Goal: Information Seeking & Learning: Compare options

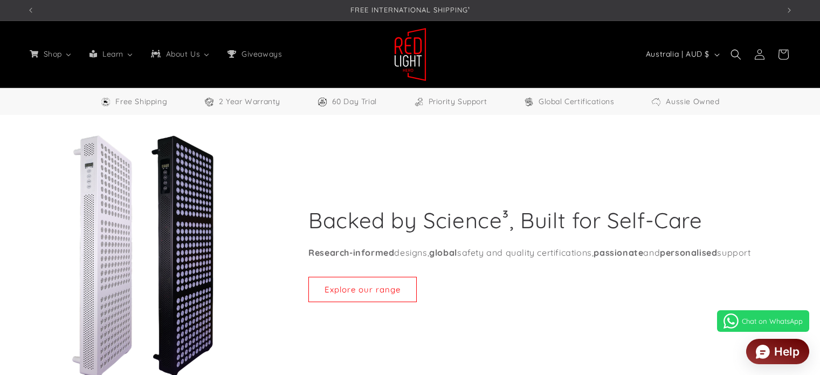
select select "**"
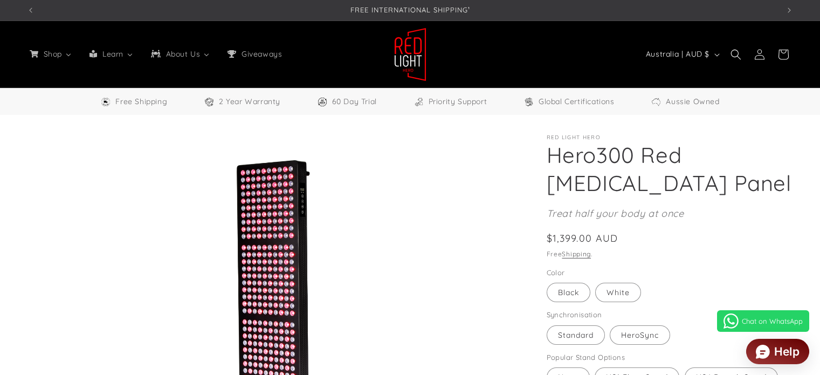
select select "**"
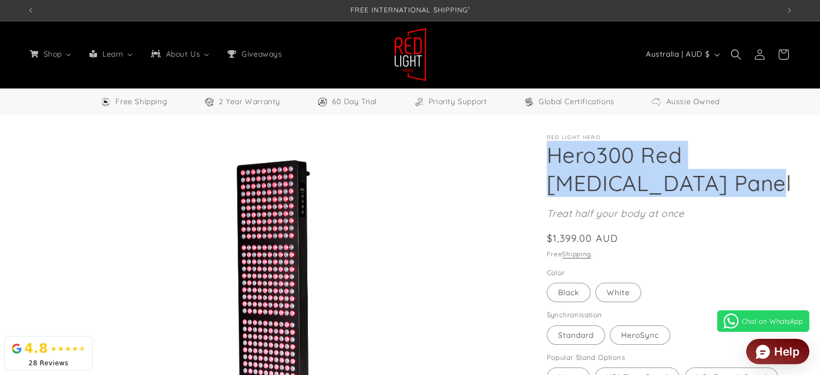
drag, startPoint x: 549, startPoint y: 156, endPoint x: 701, endPoint y: 187, distance: 155.7
click at [701, 187] on h1 "Hero300 Red Light Therapy Panel" at bounding box center [670, 169] width 246 height 56
copy h1 "Hero300 Red Light Therapy Panel"
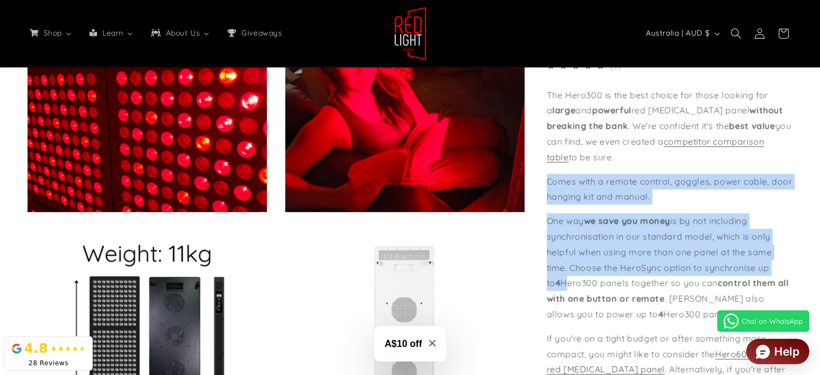
drag, startPoint x: 629, startPoint y: 157, endPoint x: 546, endPoint y: 100, distance: 100.8
click at [546, 100] on div "Red Light Hero Hero300 Red Light Therapy Panel Hero300 Red Light Therapy Panel …" at bounding box center [659, 86] width 268 height 1306
copy div "Comes with a remote control, goggles, power cable, door hanging kit and manual.…"
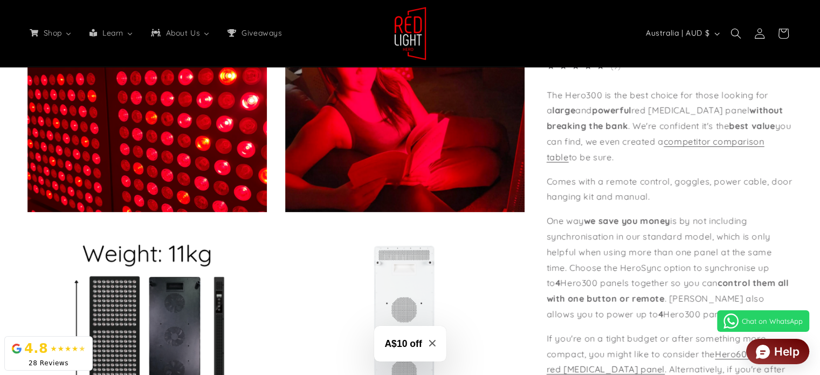
click at [572, 114] on p "The Hero300 is the best choice for those looking for a large and powerful red l…" at bounding box center [670, 126] width 246 height 78
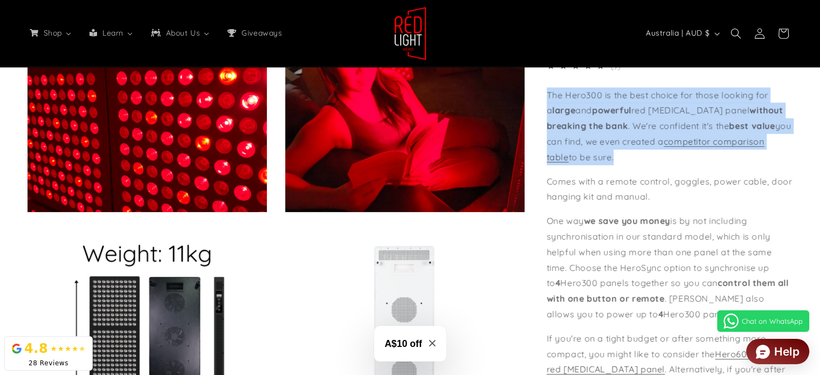
drag, startPoint x: 547, startPoint y: 91, endPoint x: 613, endPoint y: 156, distance: 92.6
click at [613, 156] on p "The Hero300 is the best choice for those looking for a large and powerful red l…" at bounding box center [670, 126] width 246 height 78
copy p "The Hero300 is the best choice for those looking for a large and powerful red l…"
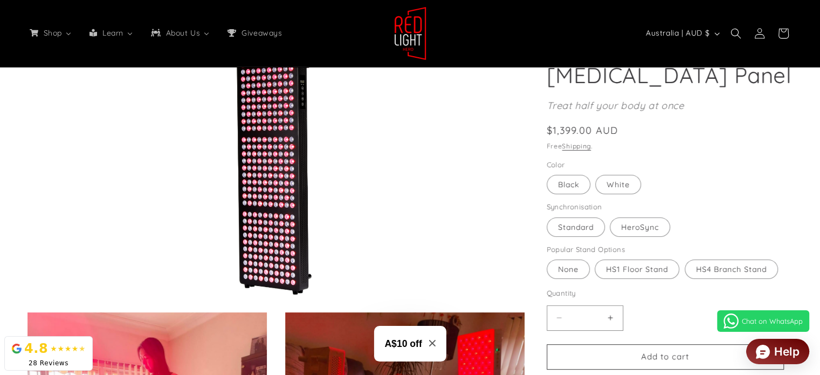
scroll to position [0, 1504]
drag, startPoint x: 627, startPoint y: 126, endPoint x: 546, endPoint y: 130, distance: 81.5
copy div "Regular price $1,399.00 AUD"
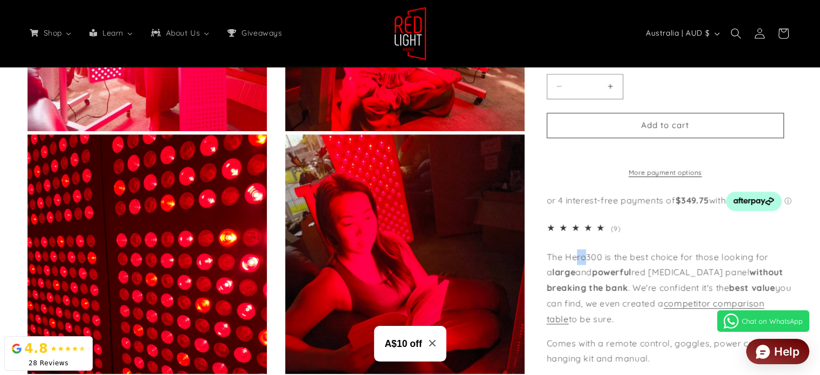
scroll to position [0, 2256]
drag, startPoint x: 586, startPoint y: 254, endPoint x: 567, endPoint y: 254, distance: 18.9
click at [567, 254] on p "The Hero300 is the best choice for those looking for a large and powerful red l…" at bounding box center [670, 288] width 246 height 78
click at [573, 254] on p "The Hero300 is the best choice for those looking for a large and powerful red l…" at bounding box center [670, 288] width 246 height 78
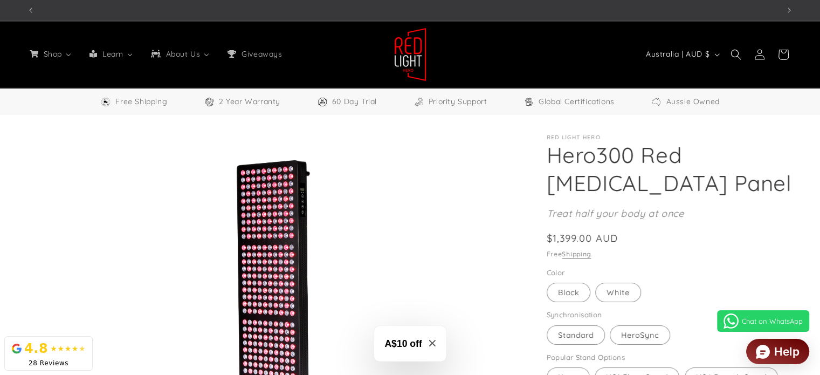
scroll to position [0, 752]
click at [618, 297] on label "White Variant sold out or unavailable" at bounding box center [618, 291] width 46 height 19
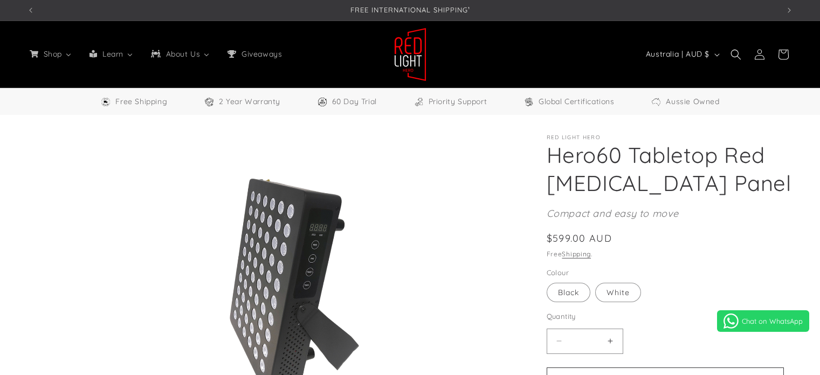
select select "**"
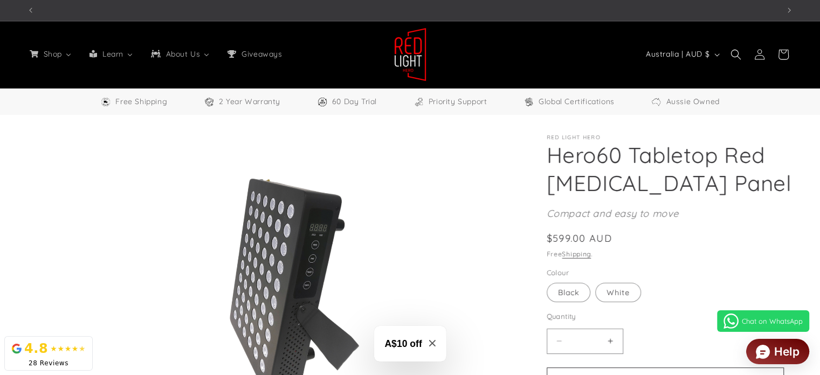
scroll to position [0, 752]
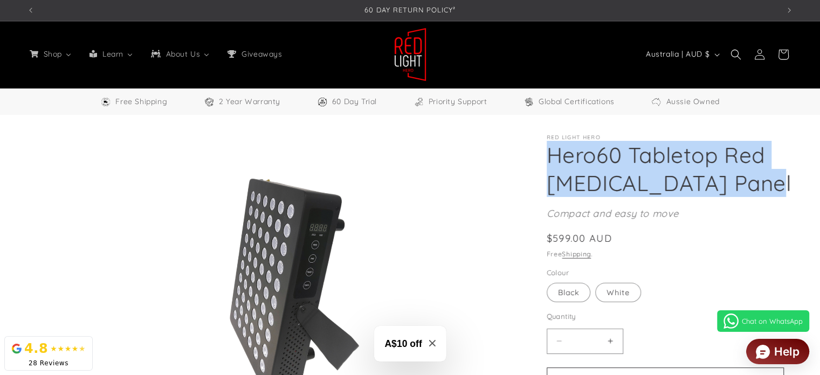
drag, startPoint x: 542, startPoint y: 151, endPoint x: 759, endPoint y: 189, distance: 219.5
copy h1 "Hero60 Tabletop Red Light Therapy Panel"
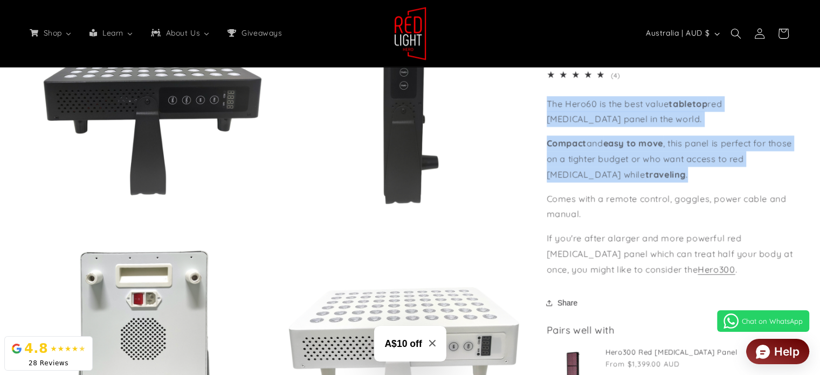
drag, startPoint x: 547, startPoint y: 99, endPoint x: 651, endPoint y: 174, distance: 128.7
click at [651, 174] on div "The Hero60 is the best value tabletop red light therapy panel in the world. Com…" at bounding box center [670, 186] width 246 height 181
copy div "The Hero60 is the best value tabletop red light therapy panel in the world. Com…"
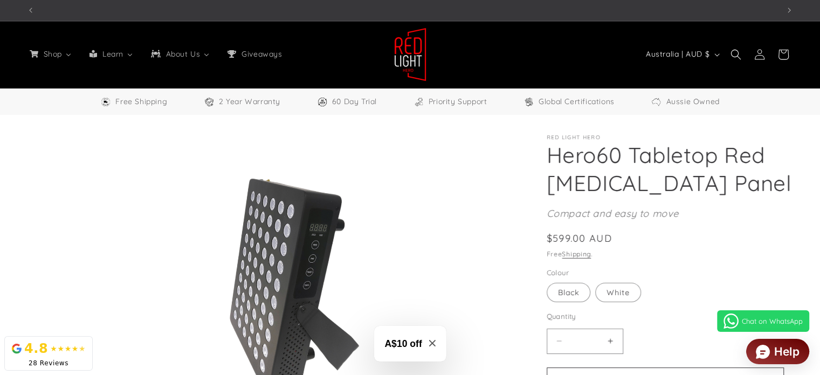
scroll to position [0, 2256]
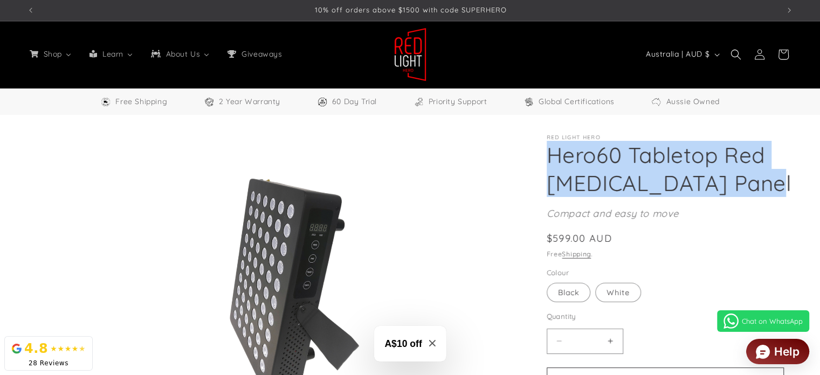
drag, startPoint x: 544, startPoint y: 157, endPoint x: 762, endPoint y: 189, distance: 220.2
copy h1 "Hero60 Tabletop Red Light Therapy Panel"
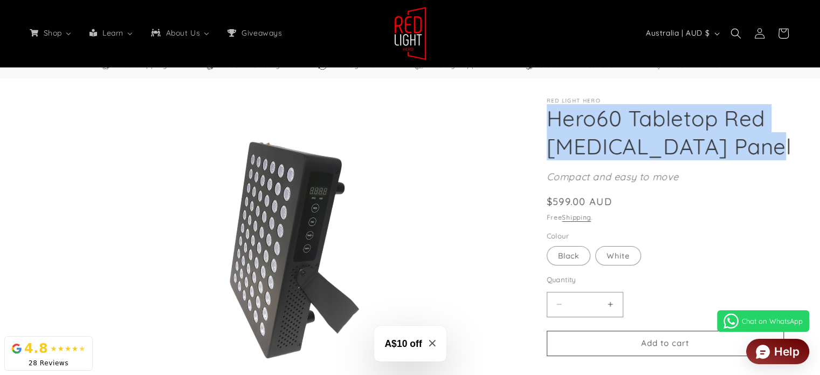
scroll to position [54, 0]
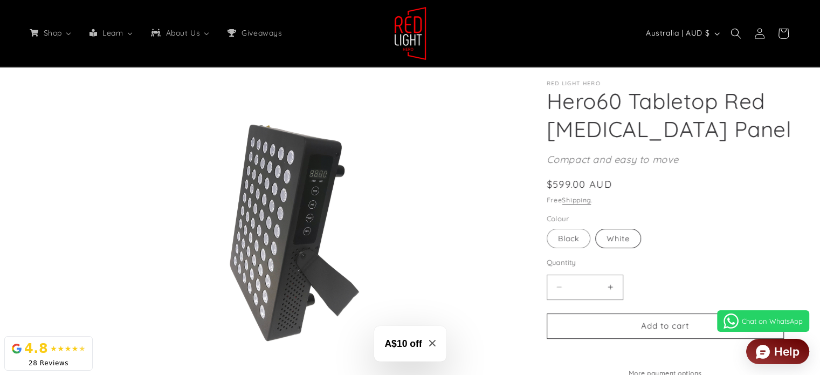
click at [624, 233] on label "White Variant sold out or unavailable" at bounding box center [618, 238] width 46 height 19
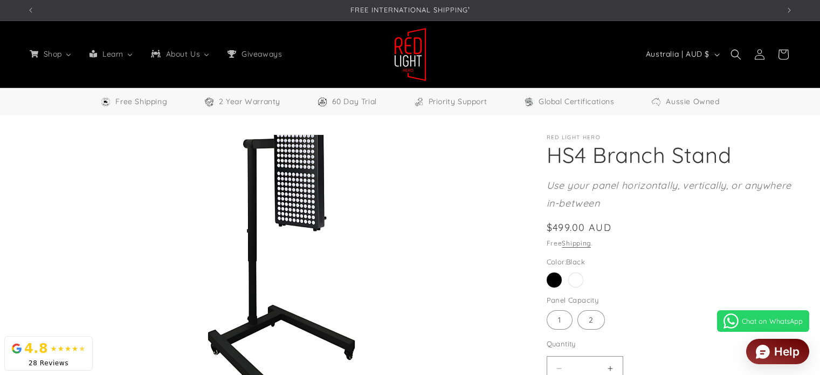
select select "**"
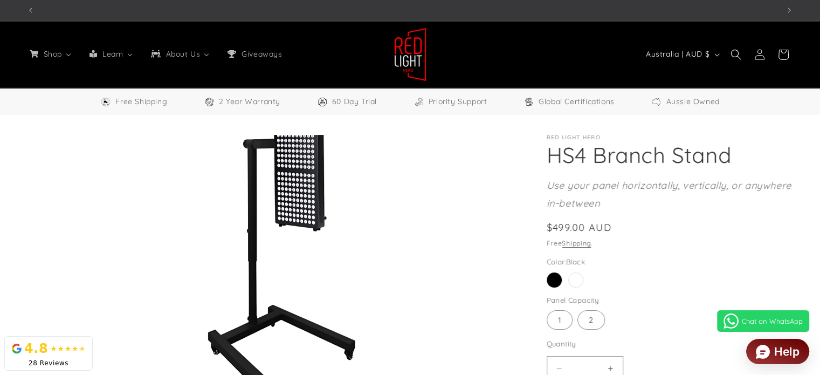
scroll to position [0, 752]
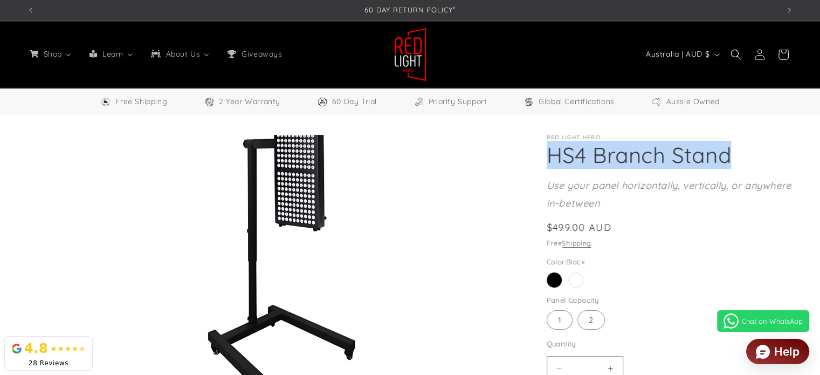
drag, startPoint x: 544, startPoint y: 153, endPoint x: 743, endPoint y: 153, distance: 198.9
copy h1 "HS4 Branch Stand"
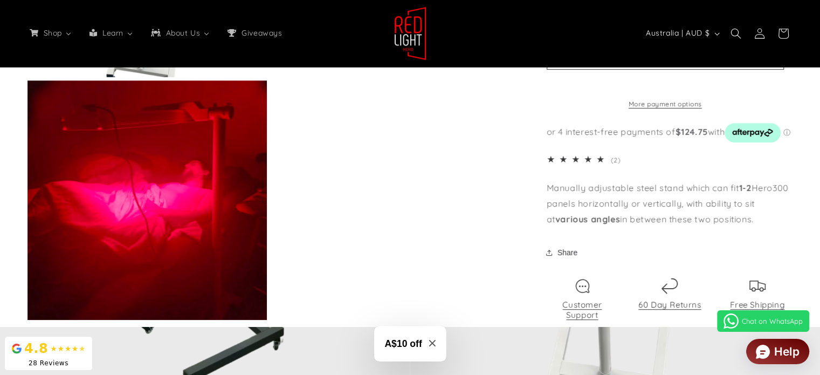
scroll to position [0, 2256]
drag, startPoint x: 548, startPoint y: 185, endPoint x: 772, endPoint y: 215, distance: 226.3
click at [772, 215] on p "Manually adjustable steel stand which can fit 1-2 Hero300 panels horizontally o…" at bounding box center [670, 203] width 246 height 46
copy p "Manually adjustable steel stand which can fit 1-2 Hero300 panels horizontally o…"
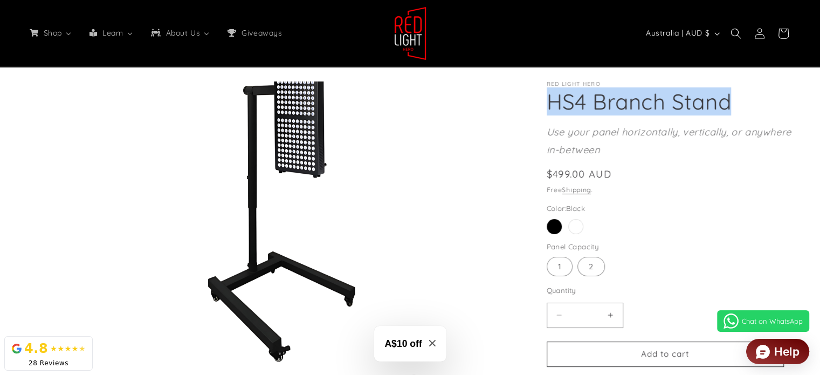
scroll to position [54, 0]
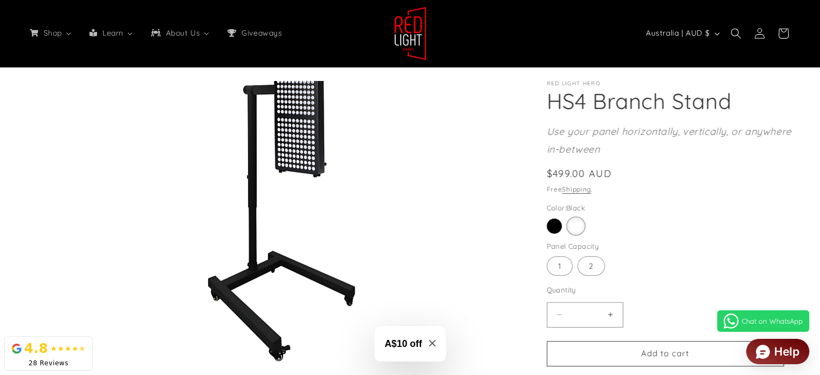
click at [576, 230] on span at bounding box center [575, 225] width 15 height 15
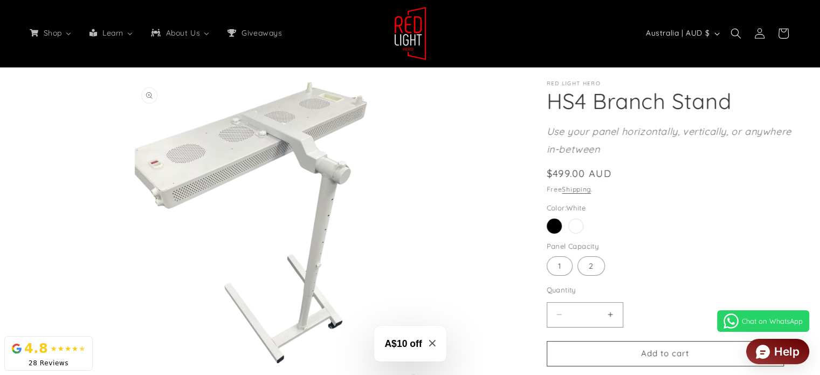
scroll to position [0, 1504]
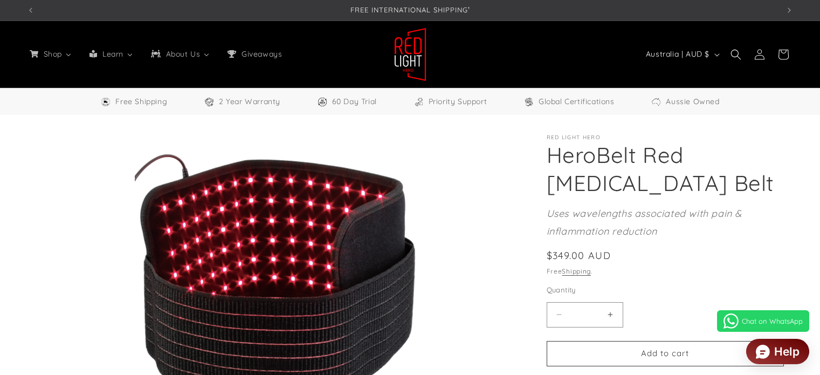
select select "**"
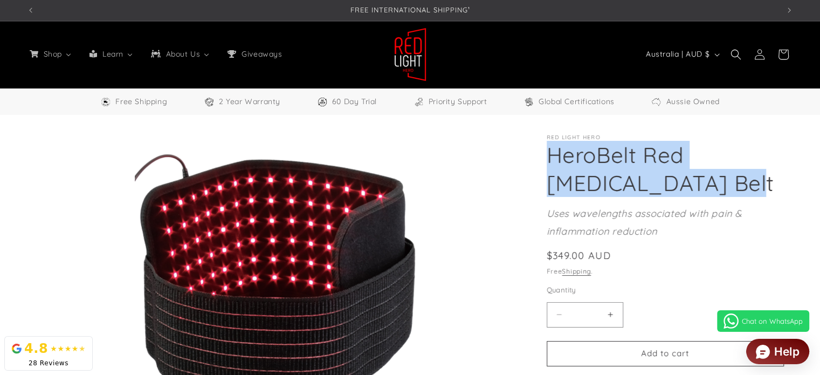
drag, startPoint x: 550, startPoint y: 156, endPoint x: 691, endPoint y: 181, distance: 143.5
click at [691, 181] on h1 "HeroBelt Red [MEDICAL_DATA] Belt" at bounding box center [670, 169] width 246 height 56
copy h1 "HeroBelt Red [MEDICAL_DATA] Belt"
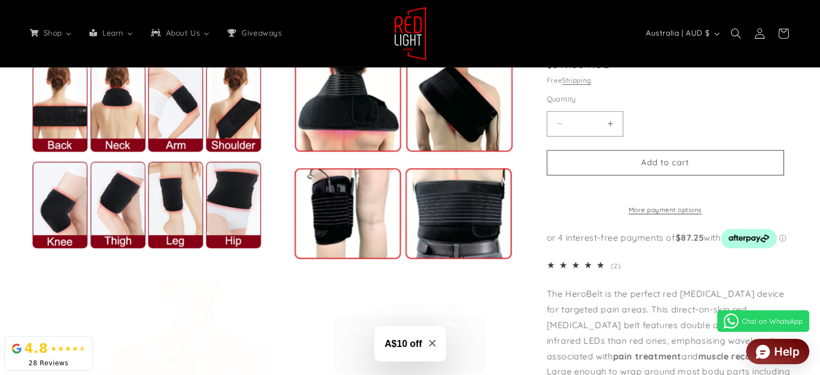
scroll to position [701, 0]
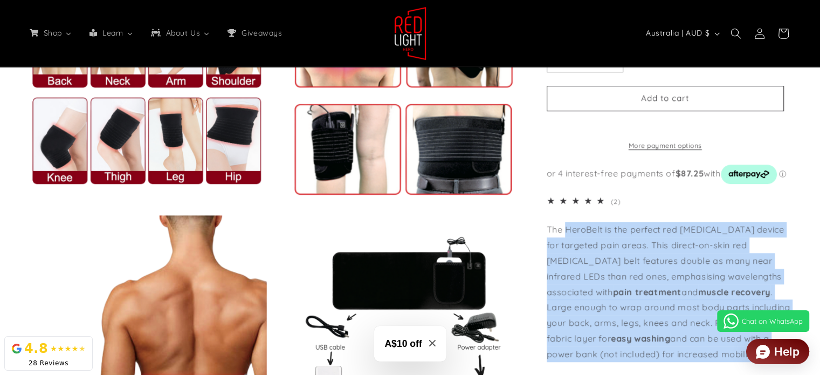
drag, startPoint x: 544, startPoint y: 228, endPoint x: 581, endPoint y: 238, distance: 38.1
click at [584, 242] on p "The HeroBelt is the perfect red [MEDICAL_DATA] device for targeted pain areas. …" at bounding box center [670, 292] width 246 height 140
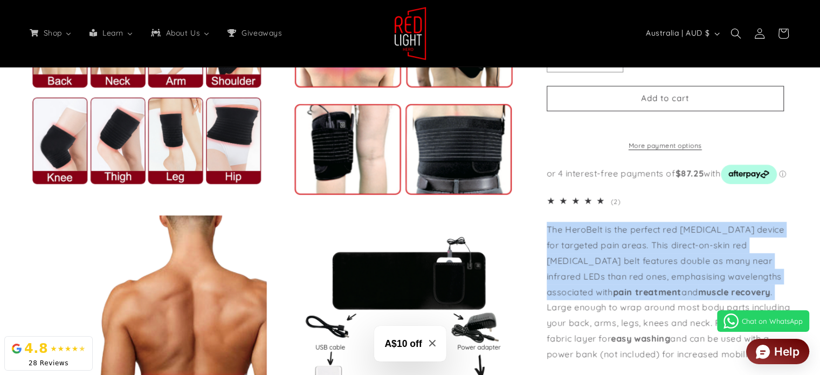
drag, startPoint x: 691, startPoint y: 293, endPoint x: 547, endPoint y: 232, distance: 156.6
click at [547, 232] on p "The HeroBelt is the perfect red [MEDICAL_DATA] device for targeted pain areas. …" at bounding box center [670, 292] width 246 height 140
copy p "The HeroBelt is the perfect red [MEDICAL_DATA] device for targeted pain areas. …"
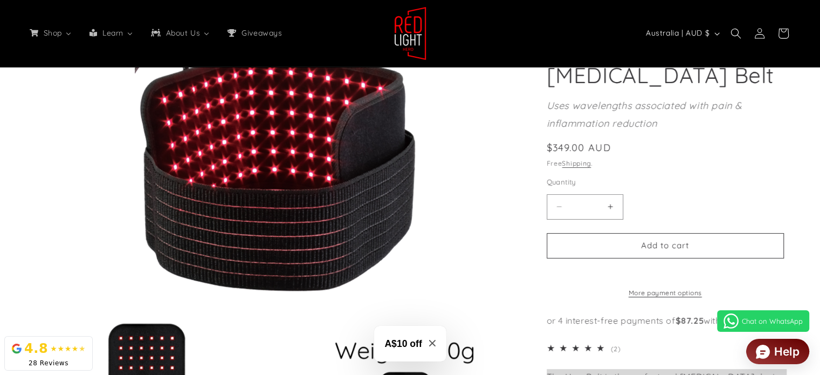
scroll to position [0, 752]
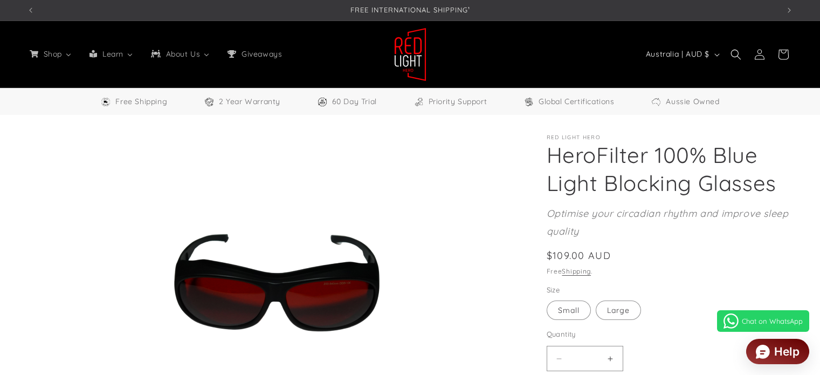
select select "**"
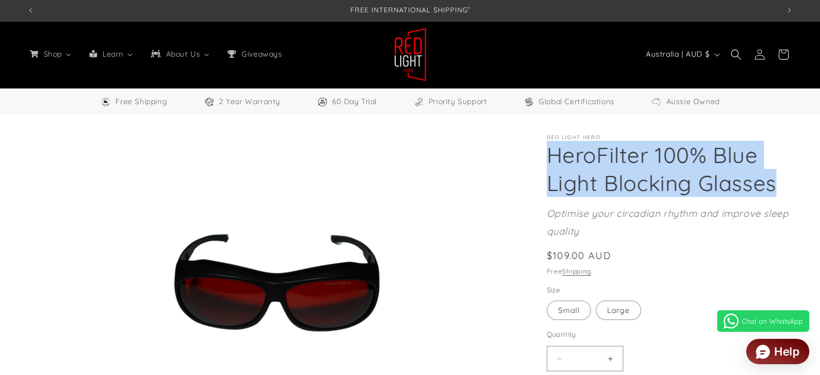
drag, startPoint x: 549, startPoint y: 158, endPoint x: 785, endPoint y: 190, distance: 237.7
click at [785, 190] on h1 "HeroFilter 100% Blue Light Blocking Glasses" at bounding box center [670, 169] width 246 height 56
copy h1 "HeroFilter 100% Blue Light Blocking Glasses"
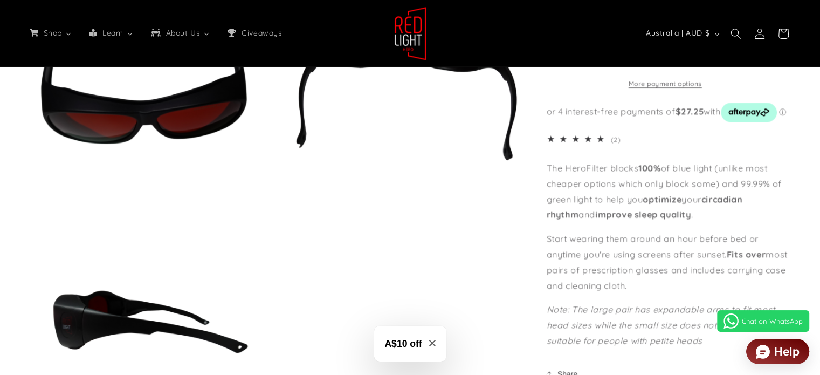
scroll to position [0, 752]
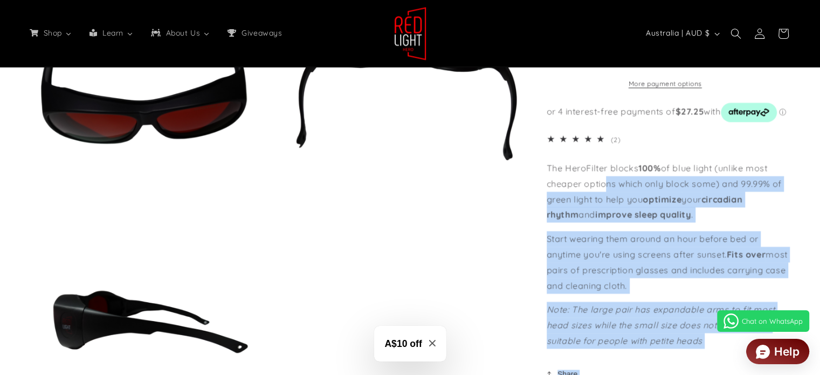
drag, startPoint x: 541, startPoint y: 165, endPoint x: 605, endPoint y: 182, distance: 65.9
click at [653, 198] on strong "optimize" at bounding box center [662, 198] width 39 height 11
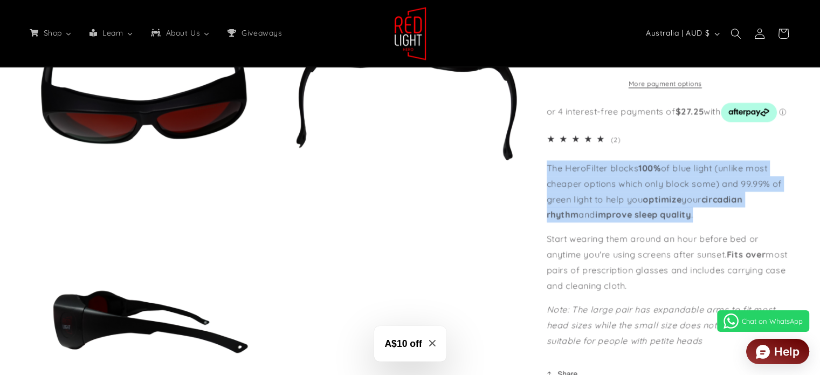
drag, startPoint x: 672, startPoint y: 211, endPoint x: 547, endPoint y: 165, distance: 133.2
click at [547, 165] on p "The HeroFilter blocks 100% of blue light (unlike most cheaper options which onl…" at bounding box center [670, 191] width 246 height 62
copy p "The HeroFilter blocks 100% of blue light (unlike most cheaper options which onl…"
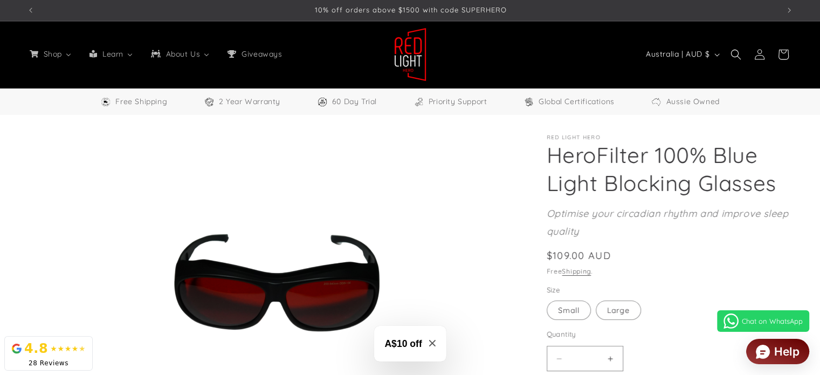
scroll to position [0, 0]
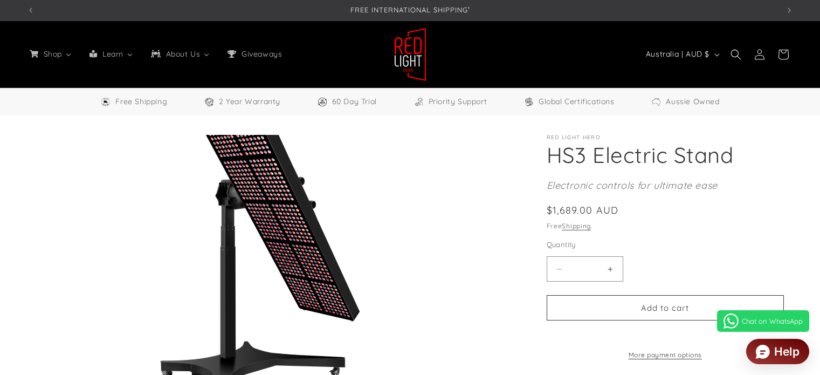
select select "**"
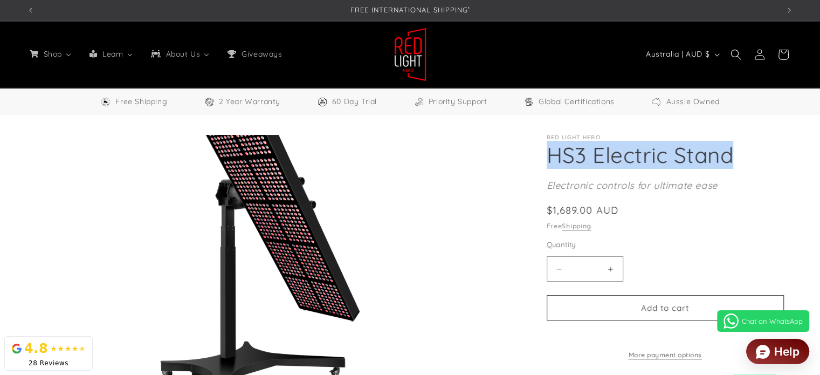
drag, startPoint x: 733, startPoint y: 157, endPoint x: 543, endPoint y: 154, distance: 189.8
copy h1 "HS3 Electric Stand"
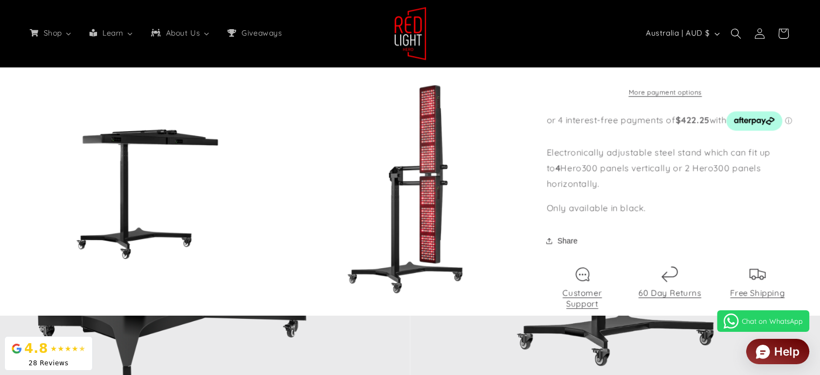
scroll to position [0, 2256]
drag, startPoint x: 604, startPoint y: 185, endPoint x: 547, endPoint y: 158, distance: 62.9
click at [547, 158] on p "Electronically adjustable steel stand which can fit up to 4 Hero300 panels vert…" at bounding box center [670, 168] width 246 height 46
copy p "Electronically adjustable steel stand which can fit up to 4 Hero300 panels vert…"
